Goal: Information Seeking & Learning: Learn about a topic

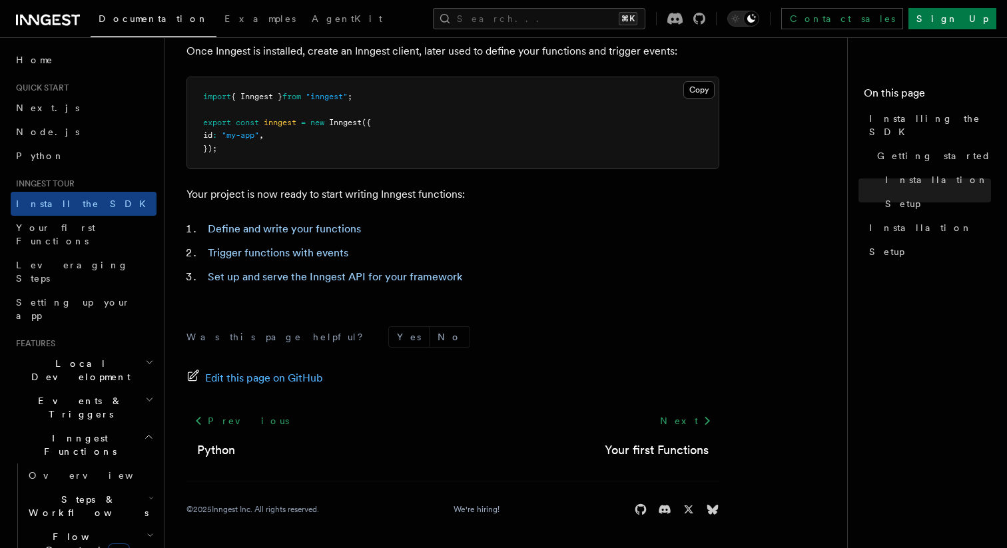
scroll to position [556, 0]
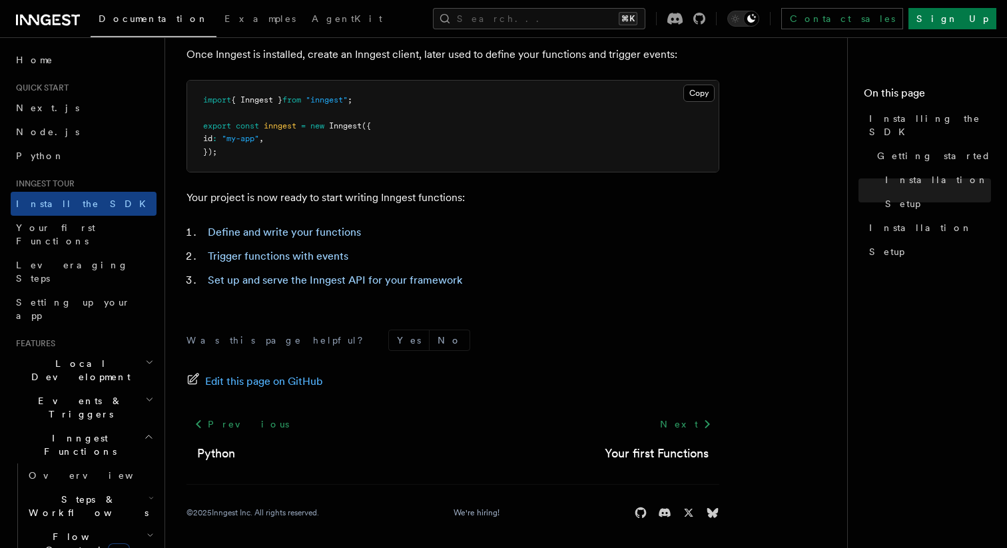
click at [84, 357] on span "Local Development" at bounding box center [78, 370] width 135 height 27
click at [78, 394] on span "Events & Triggers" at bounding box center [78, 407] width 135 height 27
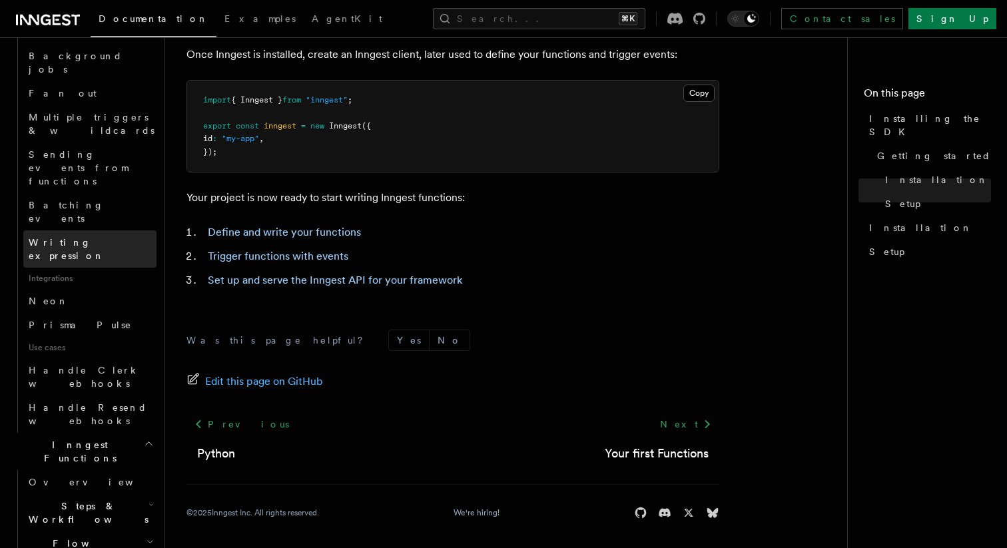
scroll to position [652, 0]
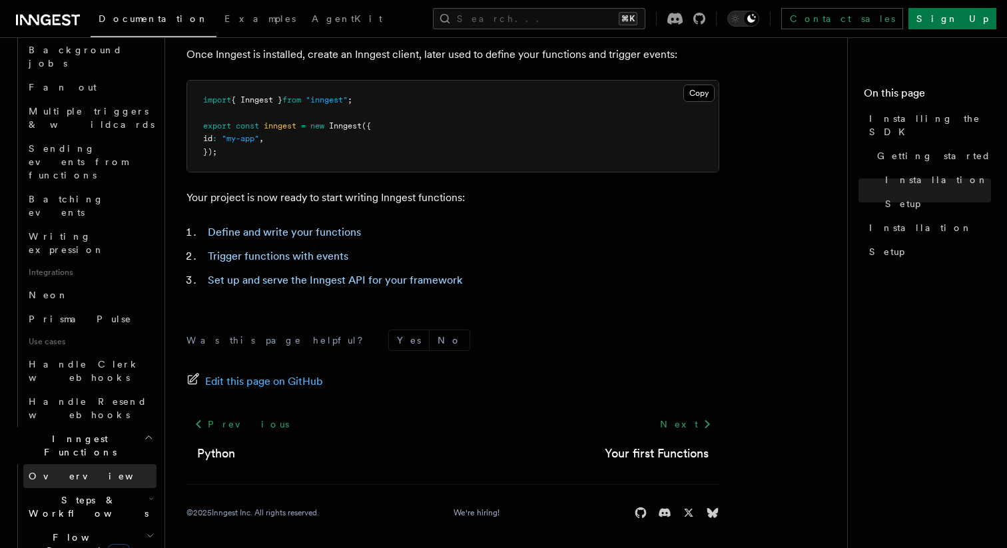
click at [45, 471] on span "Overview" at bounding box center [97, 476] width 137 height 11
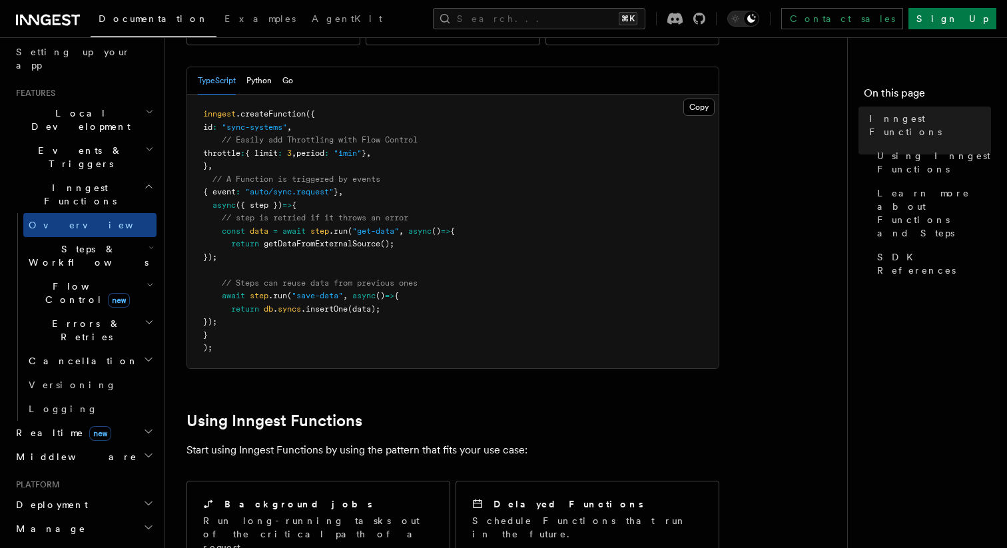
scroll to position [249, 0]
click at [64, 244] on span "Steps & Workflows" at bounding box center [85, 257] width 125 height 27
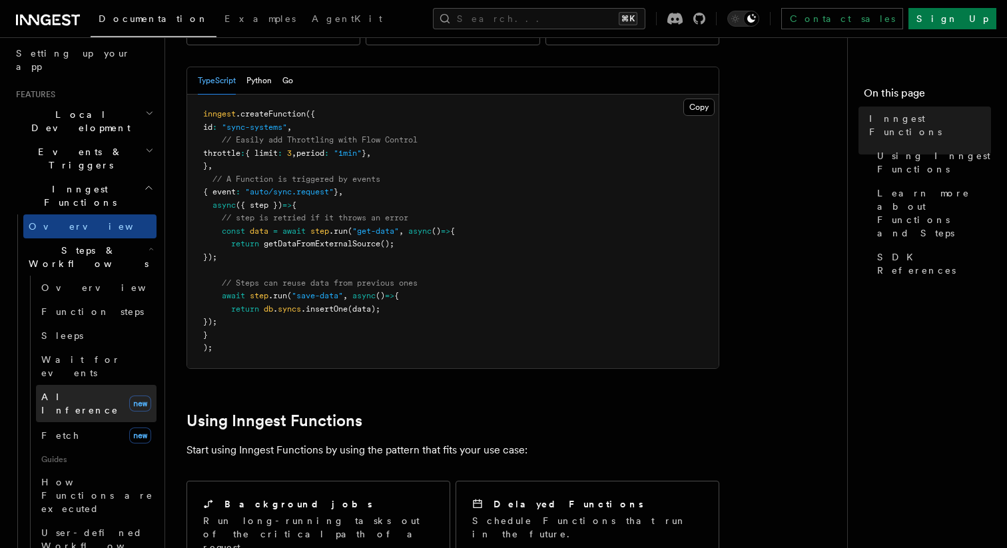
click at [91, 392] on span "AI Inference" at bounding box center [79, 404] width 77 height 24
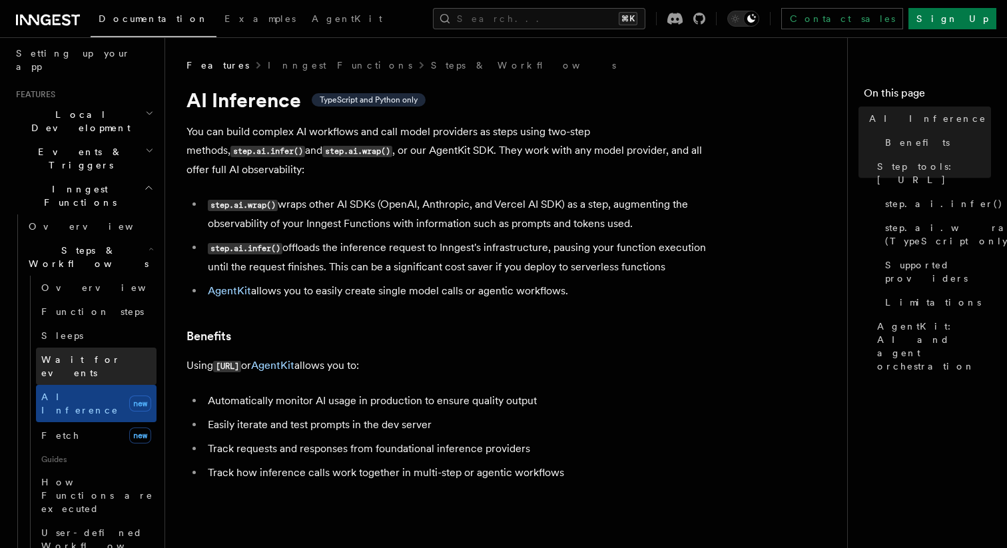
click at [88, 354] on span "Wait for events" at bounding box center [80, 366] width 79 height 24
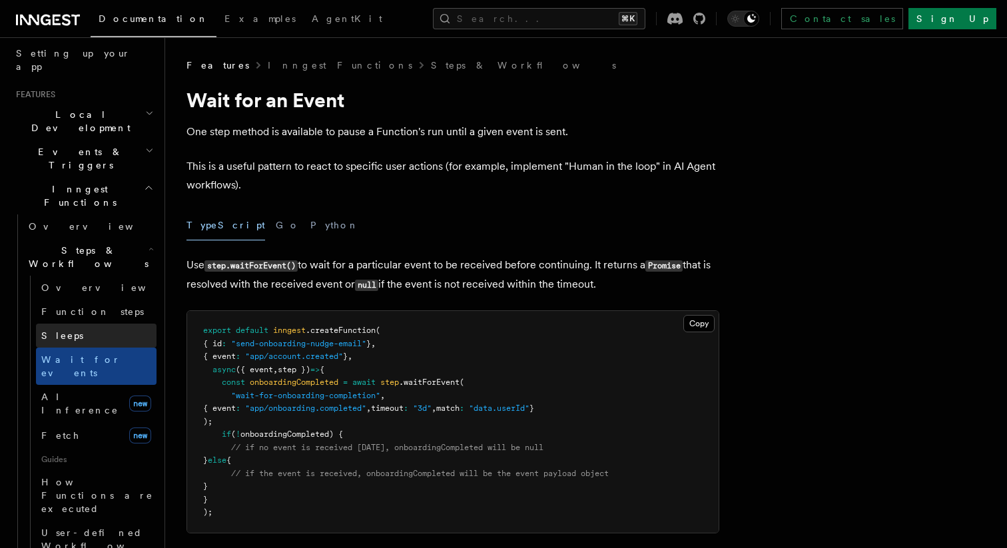
click at [77, 324] on link "Sleeps" at bounding box center [96, 336] width 121 height 24
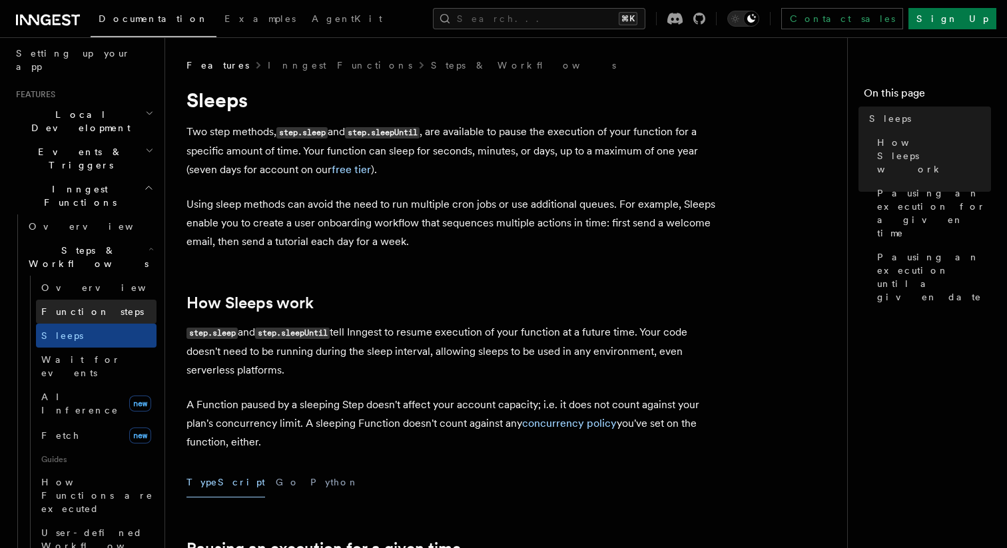
click at [80, 306] on span "Function steps" at bounding box center [92, 311] width 103 height 11
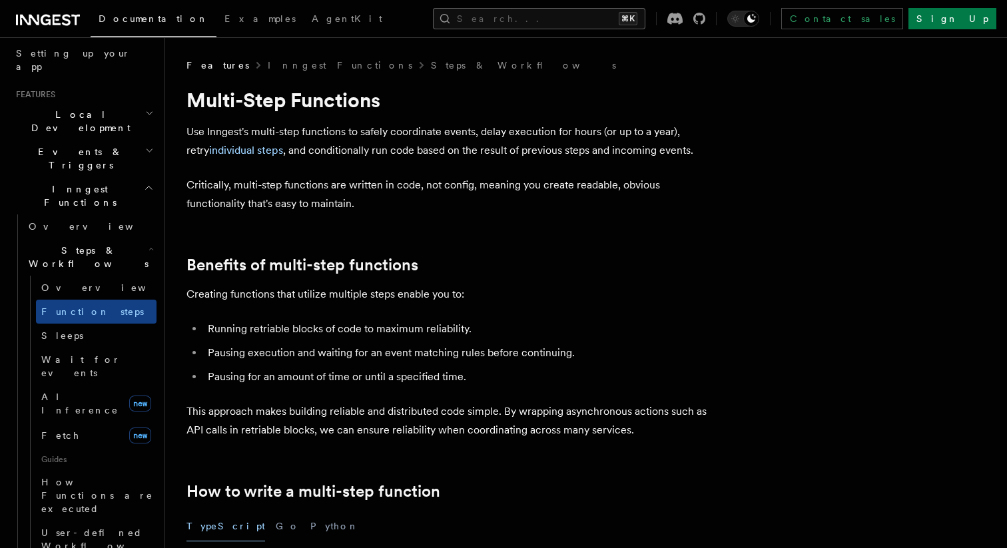
click at [586, 20] on button "Search... ⌘K" at bounding box center [539, 18] width 213 height 21
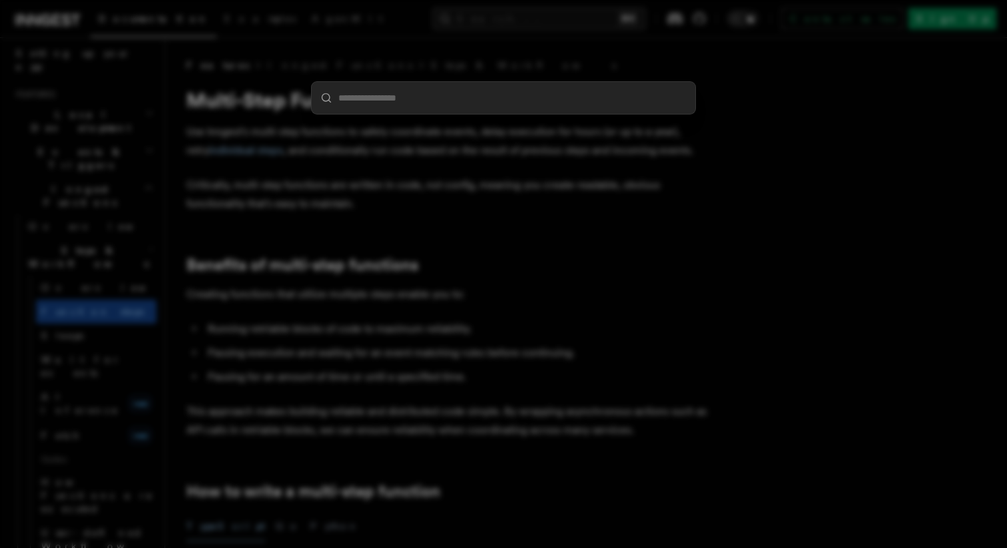
type input "*******"
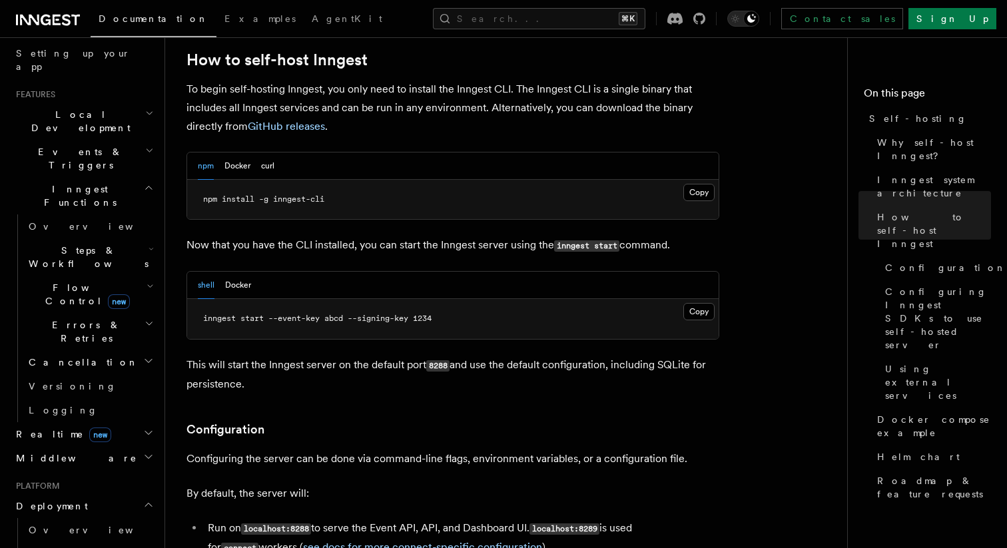
scroll to position [1348, 0]
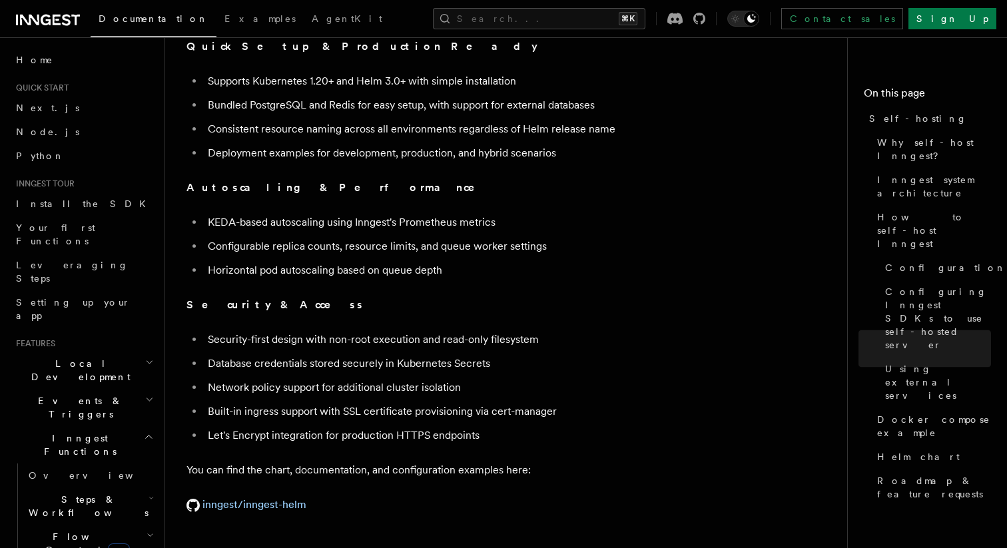
scroll to position [4668, 0]
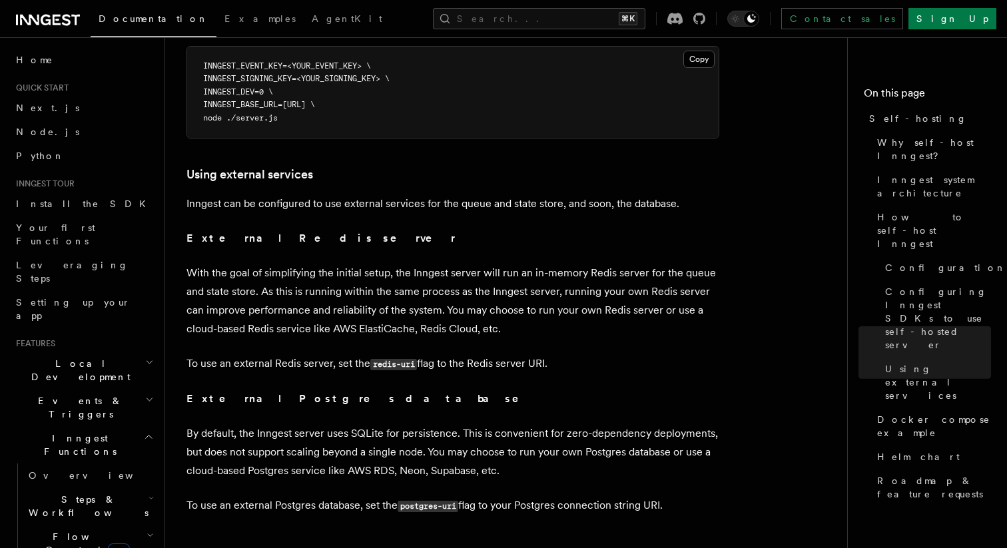
scroll to position [2955, 0]
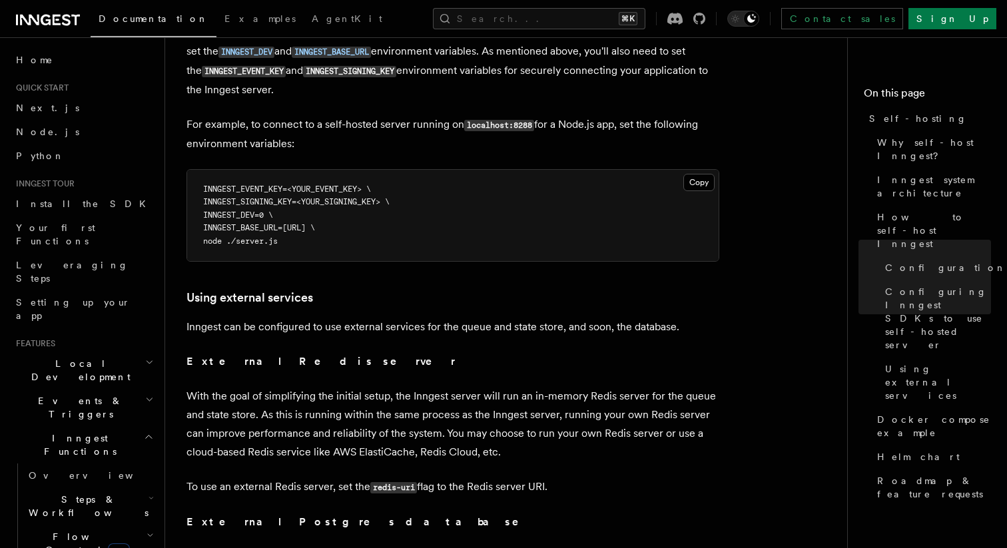
click at [644, 407] on p "With the goal of simplifying the initial setup, the Inngest server will run an …" at bounding box center [453, 424] width 533 height 75
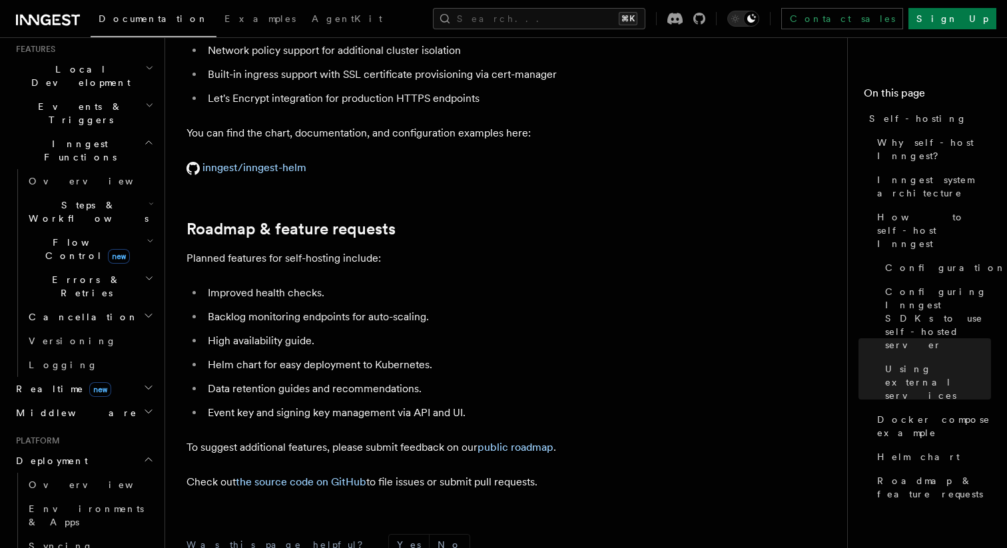
scroll to position [5174, 0]
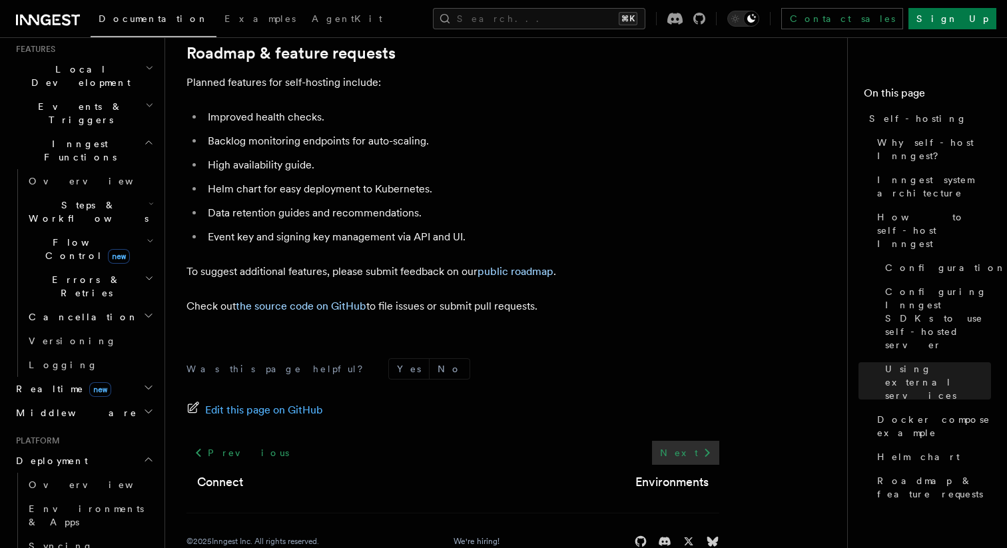
click at [695, 441] on link "Next" at bounding box center [685, 453] width 67 height 24
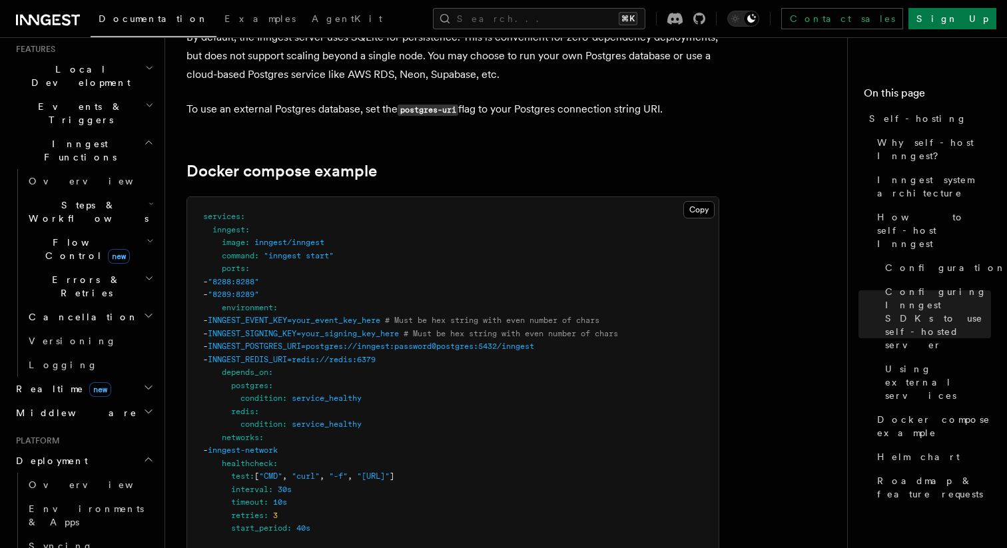
scroll to position [3475, 0]
click at [915, 145] on span "Why self-host Inngest?" at bounding box center [935, 149] width 114 height 27
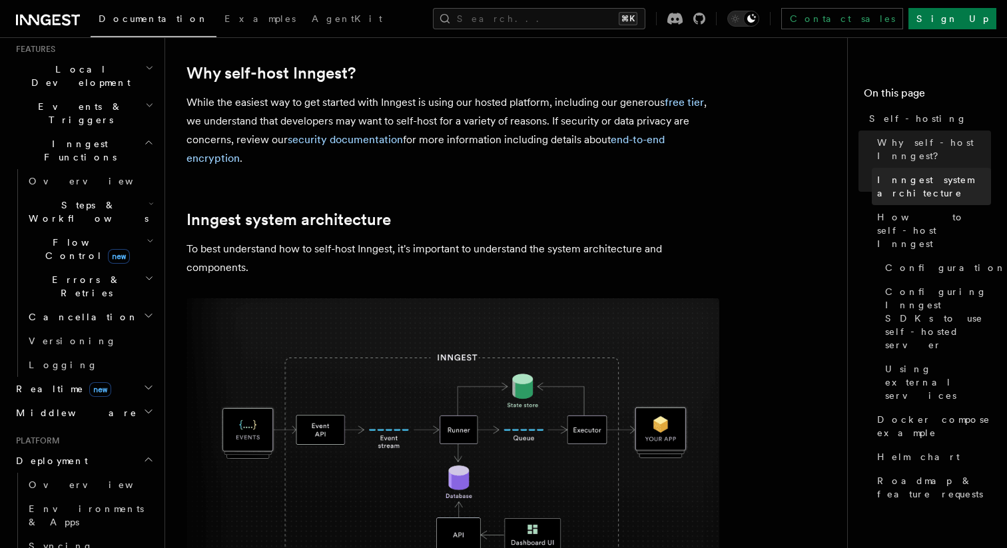
click at [915, 173] on span "Inngest system architecture" at bounding box center [935, 186] width 114 height 27
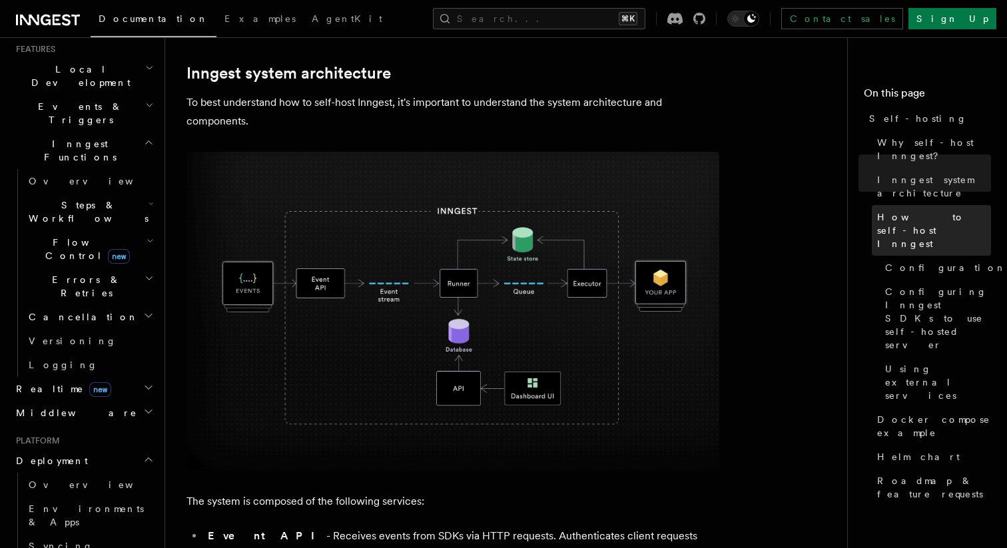
click at [922, 211] on span "How to self-host Inngest" at bounding box center [935, 231] width 114 height 40
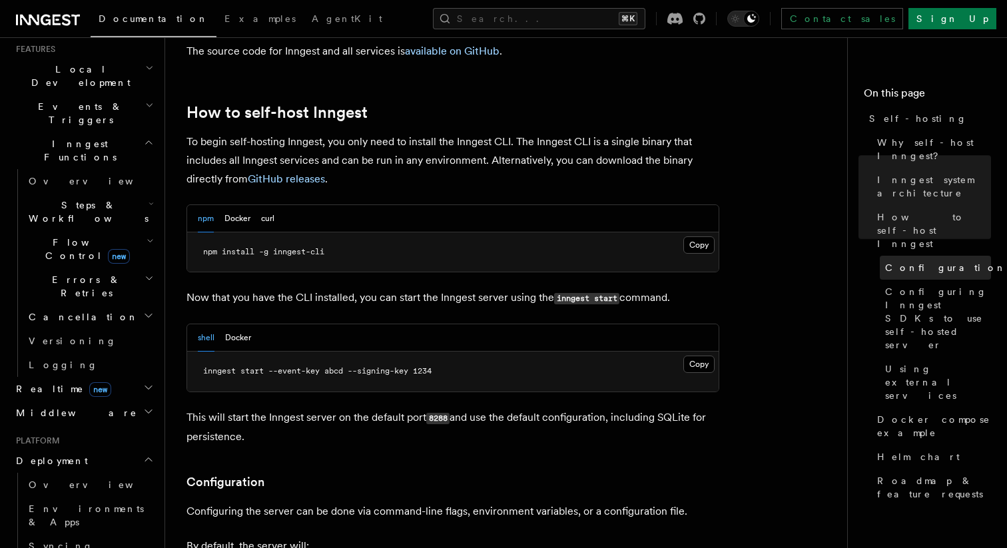
scroll to position [1296, 0]
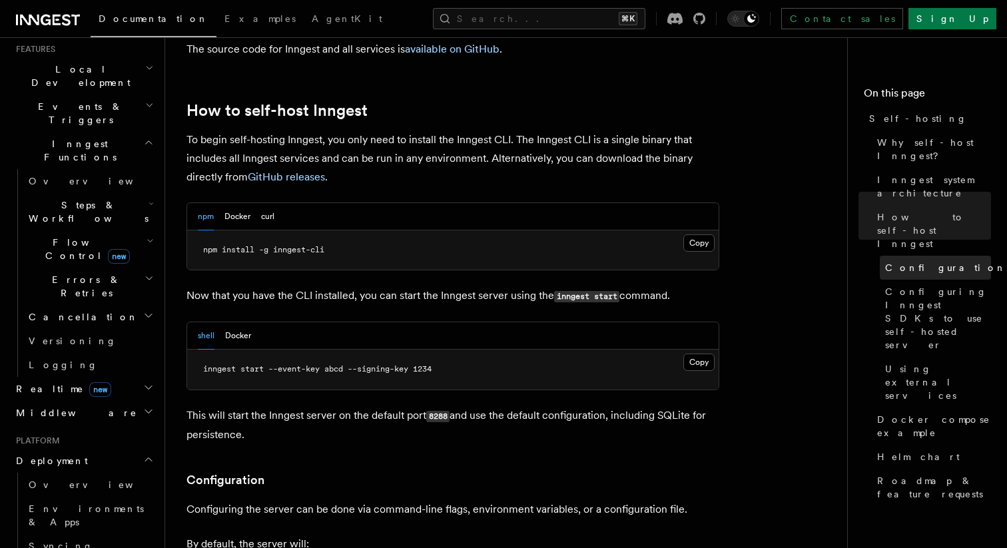
click at [924, 256] on link "Configuration" at bounding box center [935, 268] width 111 height 24
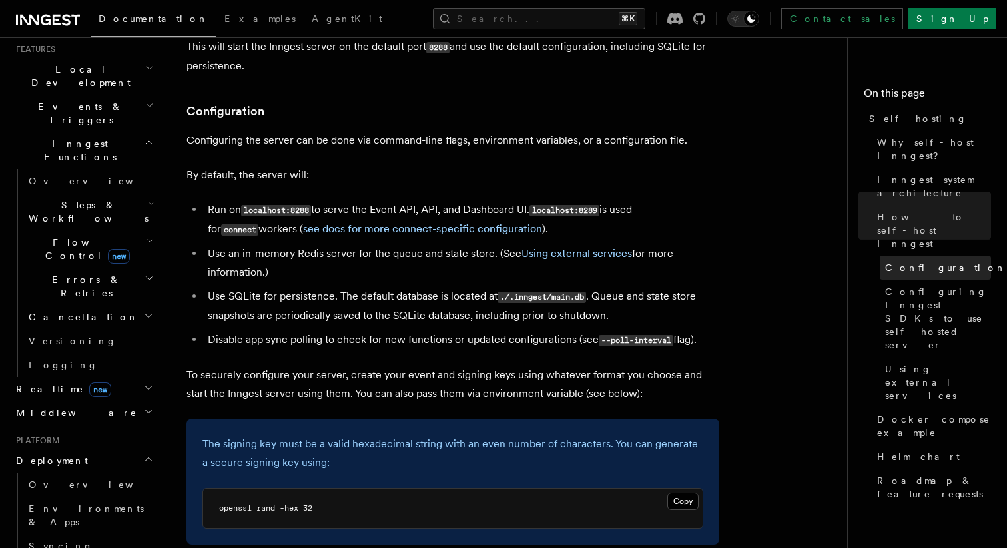
scroll to position [1666, 0]
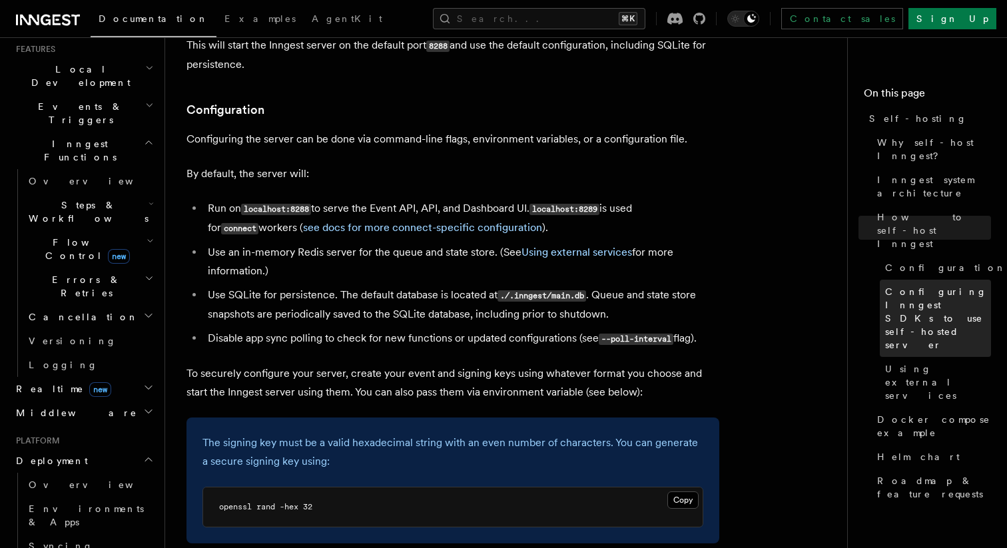
click at [934, 285] on span "Configuring Inngest SDKs to use self-hosted server" at bounding box center [939, 318] width 106 height 67
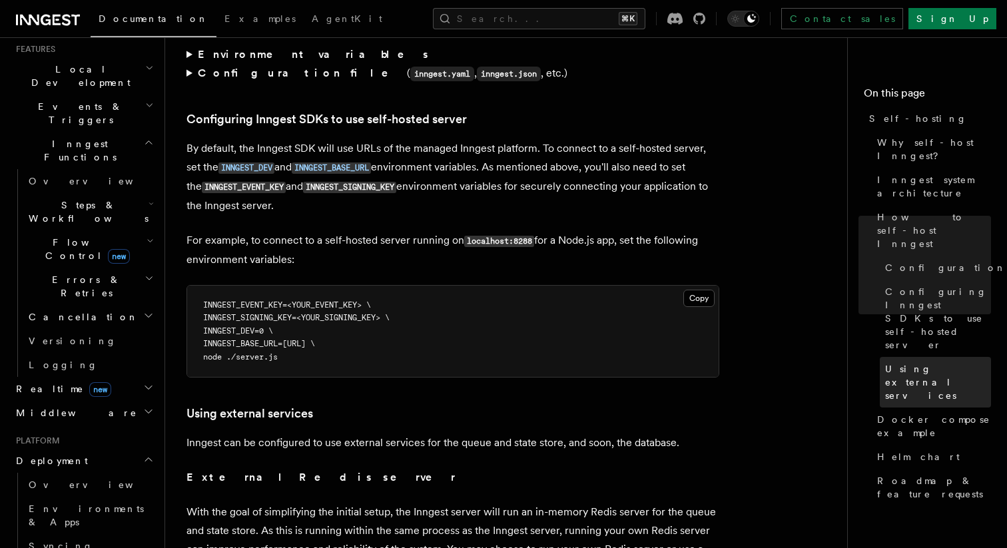
scroll to position [2851, 0]
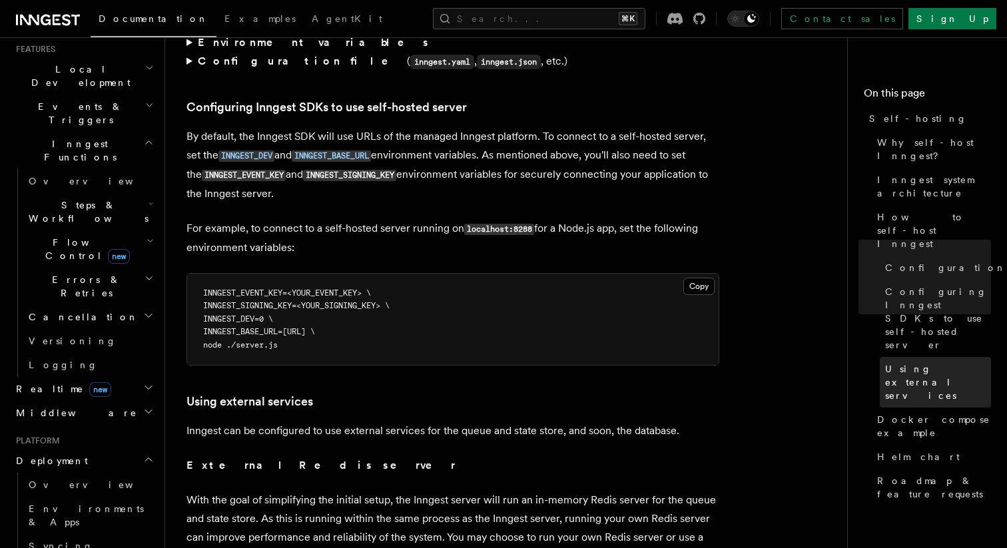
click at [900, 362] on span "Using external services" at bounding box center [939, 382] width 106 height 40
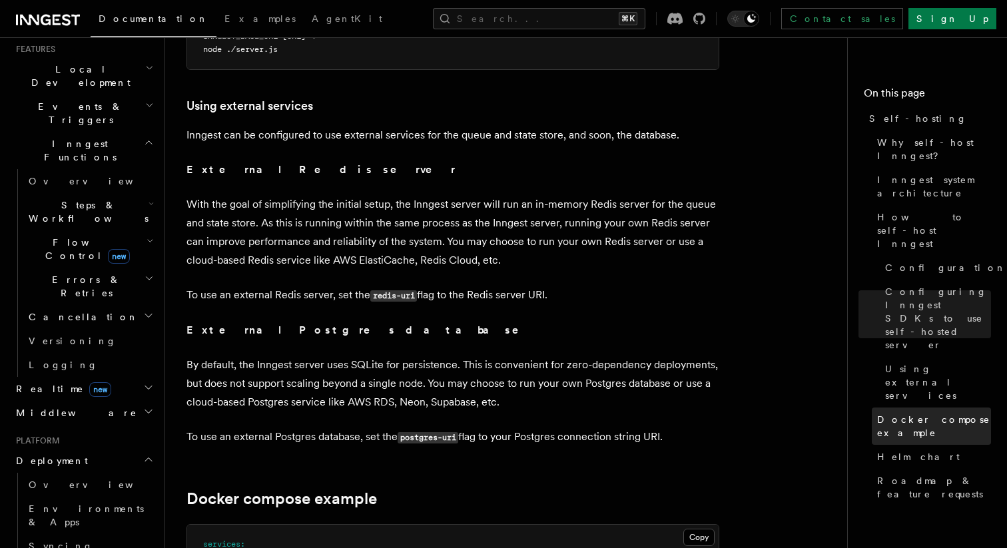
click at [913, 413] on span "Docker compose example" at bounding box center [935, 426] width 114 height 27
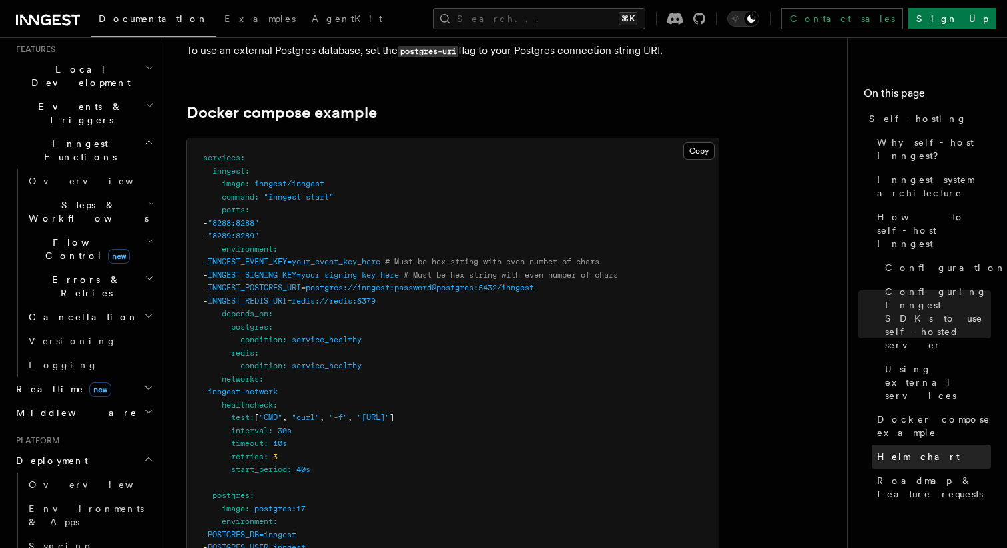
click at [913, 450] on span "Helm chart" at bounding box center [919, 456] width 83 height 13
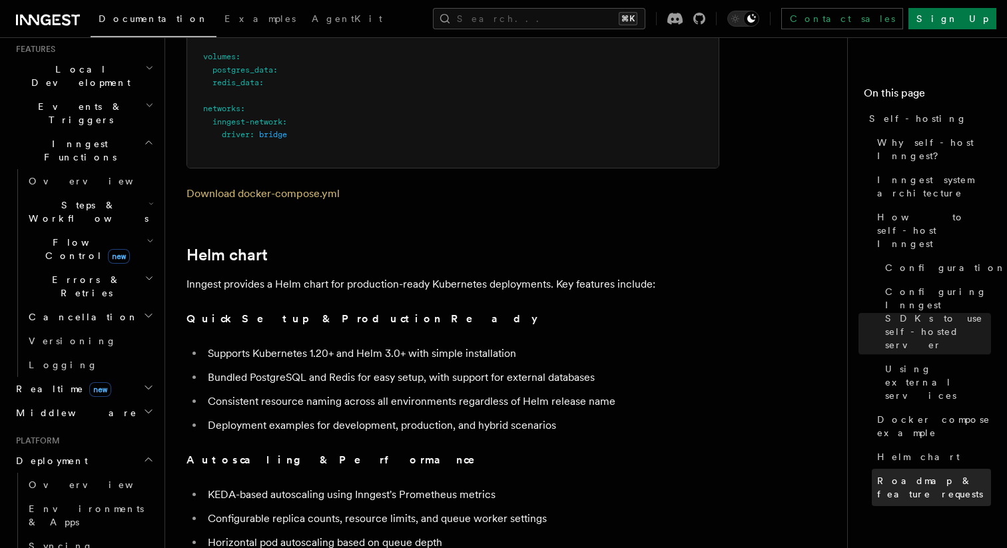
click at [913, 474] on span "Roadmap & feature requests" at bounding box center [935, 487] width 114 height 27
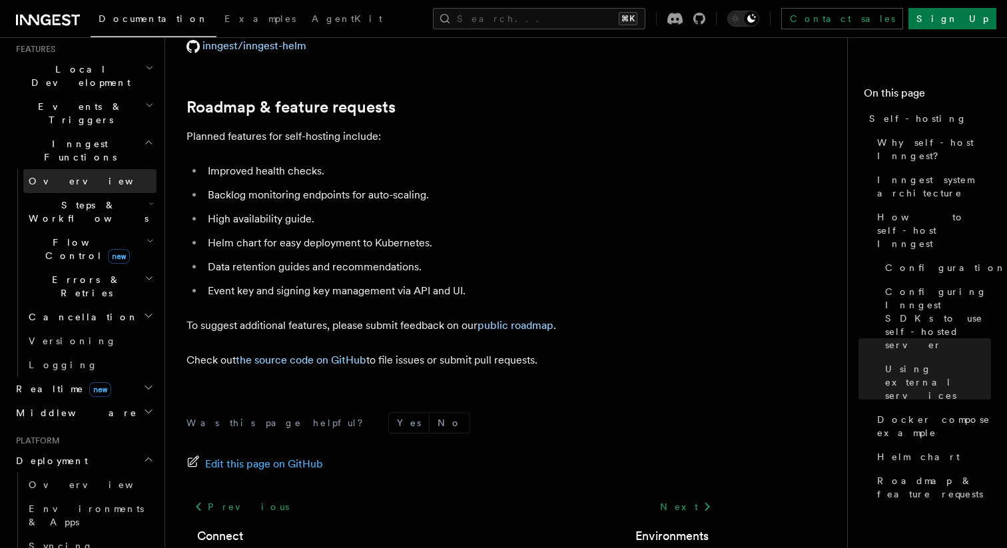
scroll to position [5122, 0]
